Goal: Task Accomplishment & Management: Complete application form

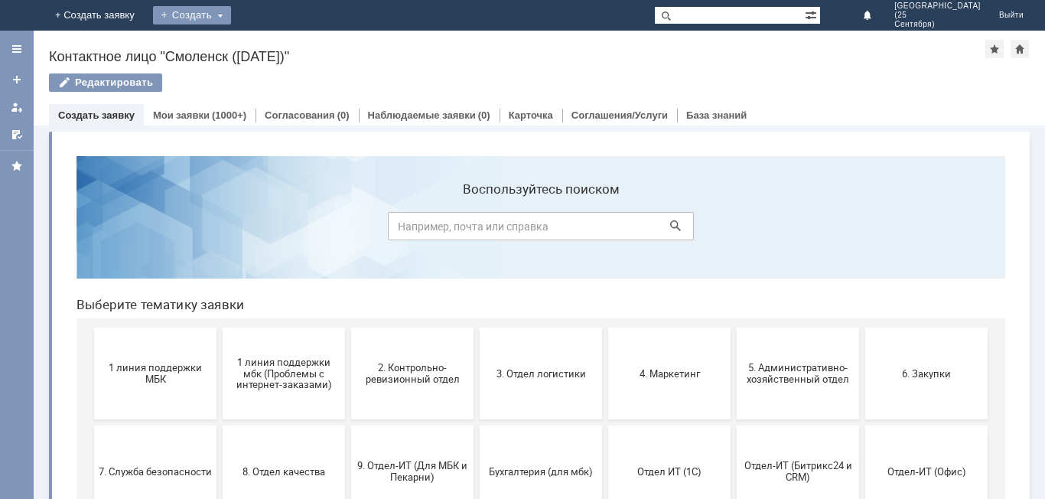
click at [243, 10] on div "Создать" at bounding box center [204, 15] width 78 height 18
click at [285, 42] on link "Заявка" at bounding box center [226, 46] width 116 height 18
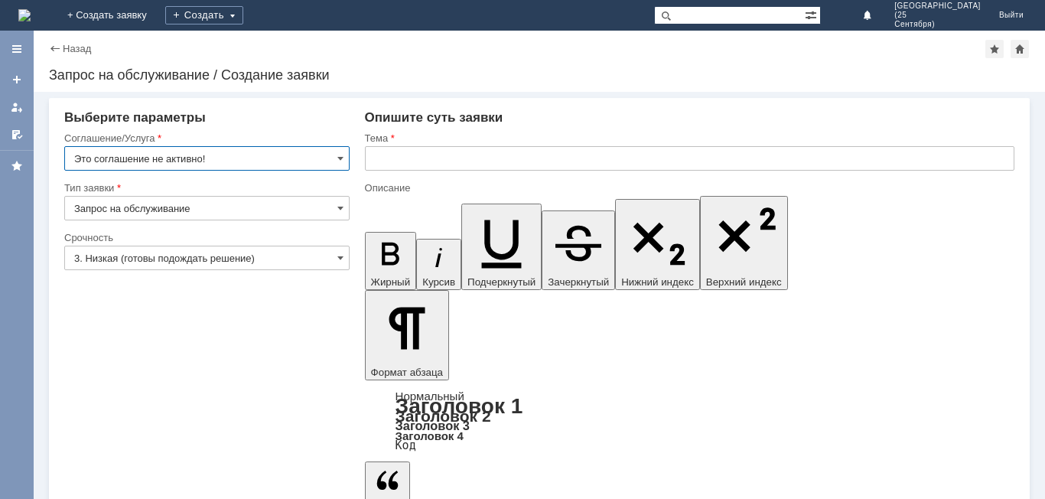
click at [335, 167] on input "Это соглашение не активно!" at bounding box center [206, 158] width 285 height 24
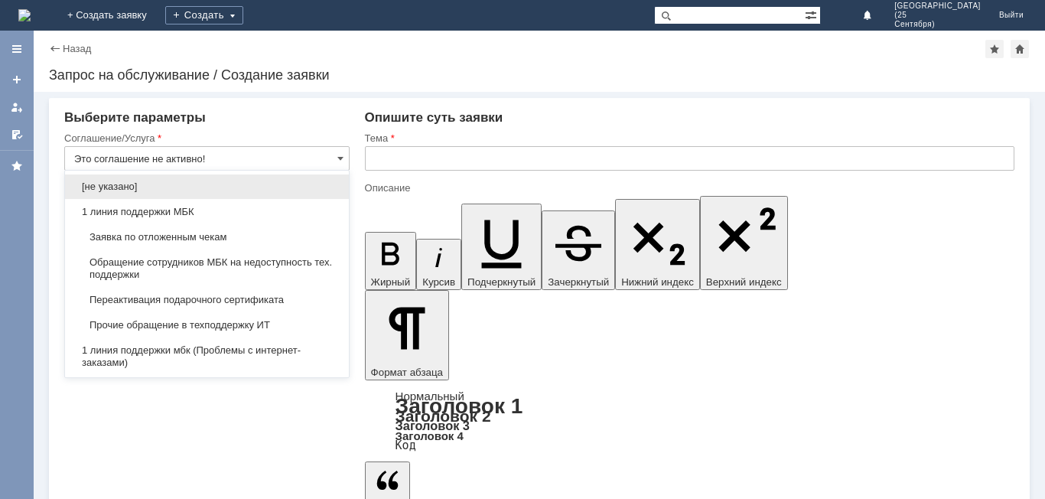
click at [233, 230] on div "Заявка по отложенным чекам" at bounding box center [207, 237] width 284 height 24
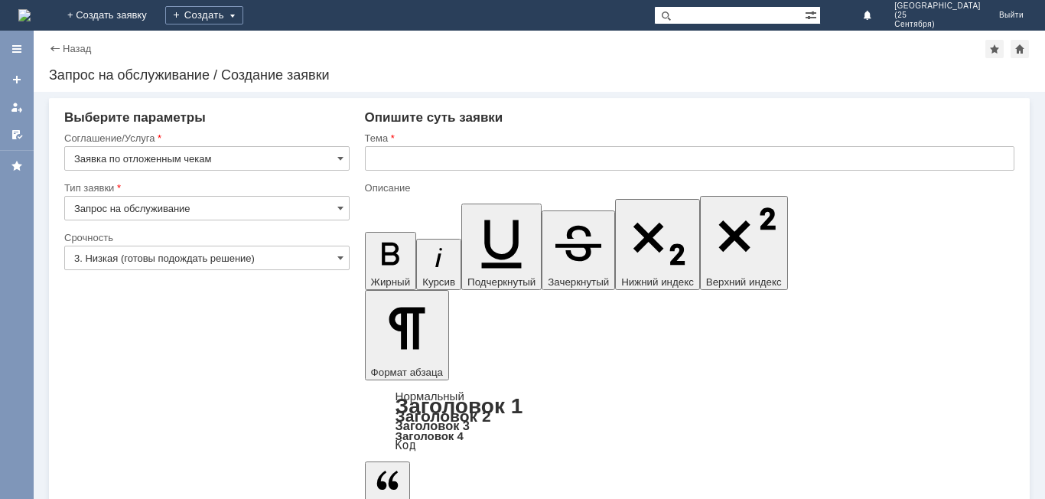
type input "Заявка по отложенным чекам"
click at [321, 255] on input "3. Низкая (готовы подождать решение)" at bounding box center [206, 258] width 285 height 24
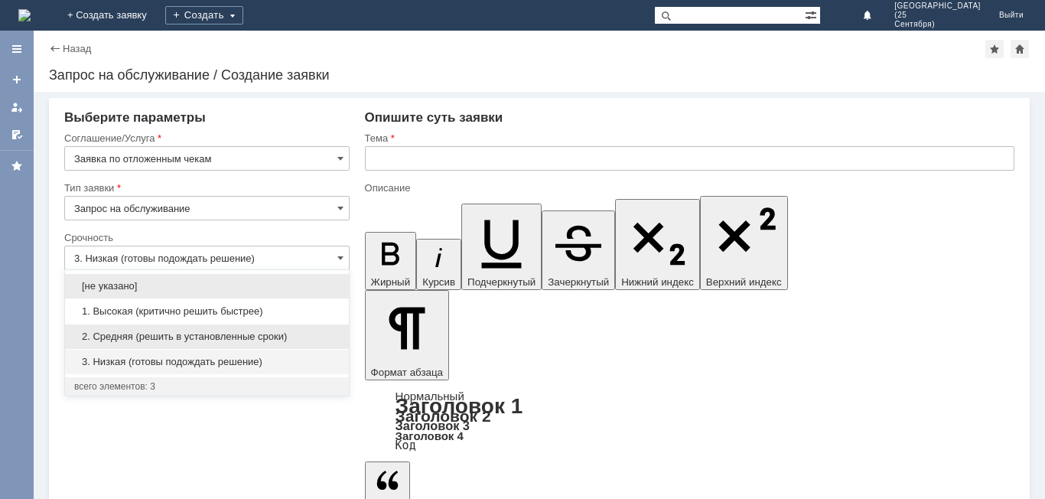
click at [265, 330] on div "2. Средняя (решить в установленные сроки)" at bounding box center [207, 336] width 284 height 24
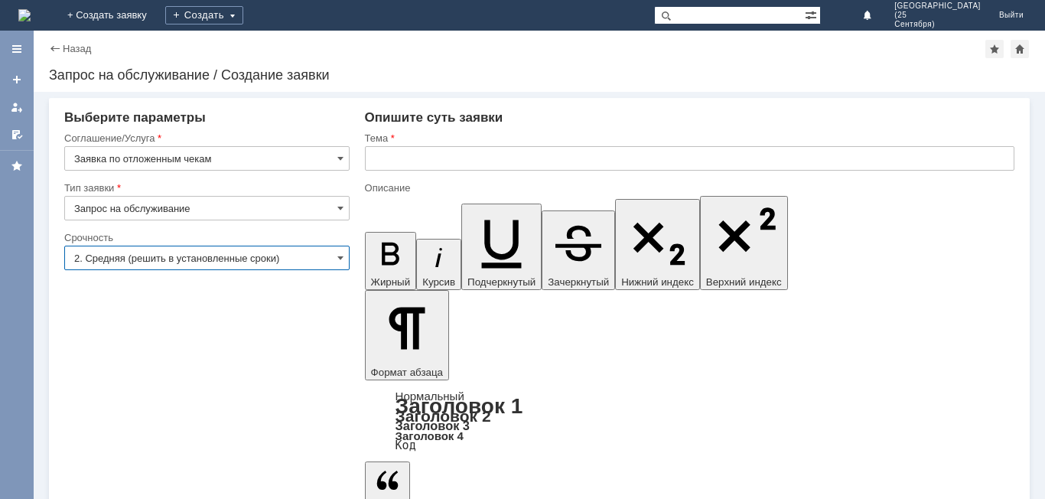
type input "2. Средняя (решить в установленные сроки)"
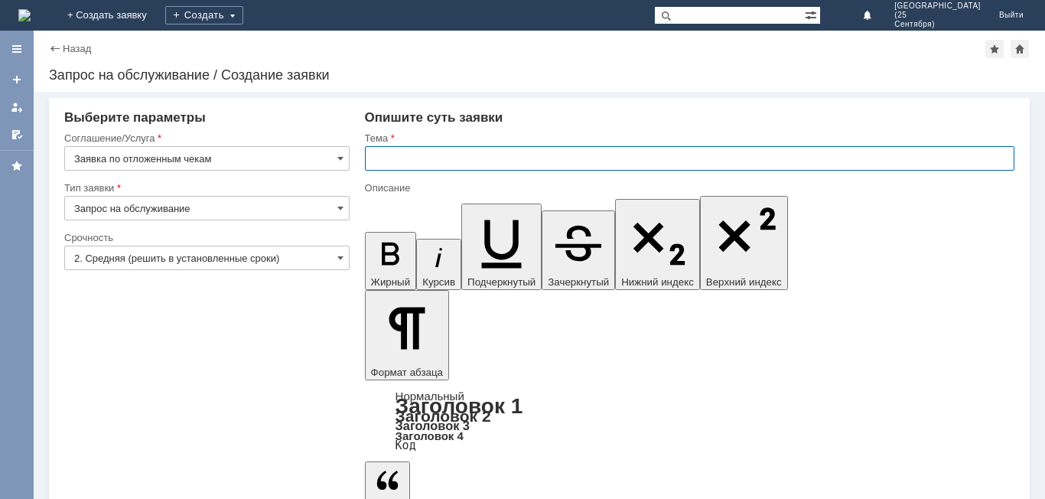
click at [497, 164] on input "text" at bounding box center [690, 158] width 650 height 24
type input "отложенные чеки"
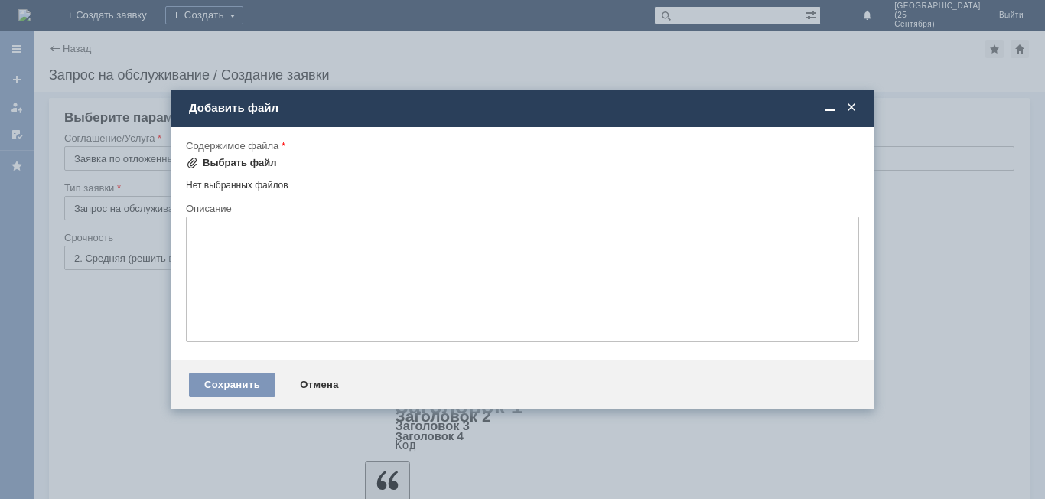
click at [223, 155] on div "Выбрать файл" at bounding box center [231, 163] width 91 height 18
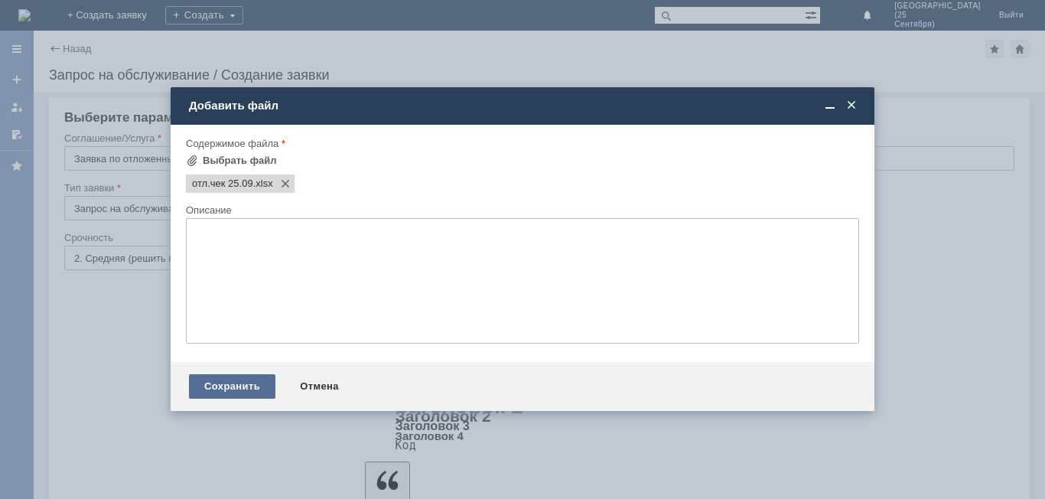
click at [231, 380] on div "Сохранить" at bounding box center [232, 386] width 86 height 24
